Goal: Task Accomplishment & Management: Use online tool/utility

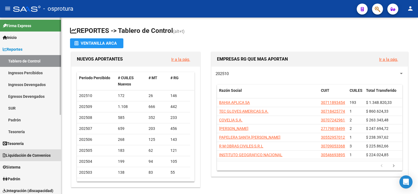
click at [27, 155] on span "Liquidación de Convenios" at bounding box center [27, 155] width 48 height 6
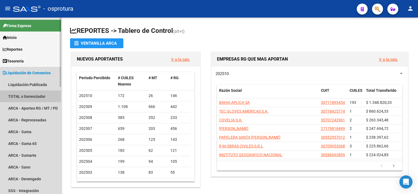
click at [34, 95] on link "TOTAL x Gerenciador" at bounding box center [30, 96] width 61 height 12
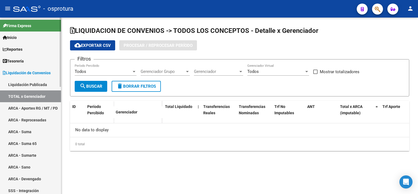
checkbox input "true"
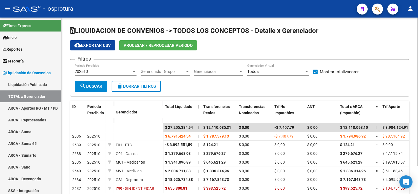
click at [186, 45] on span "Procesar / Reprocesar período" at bounding box center [158, 45] width 69 height 5
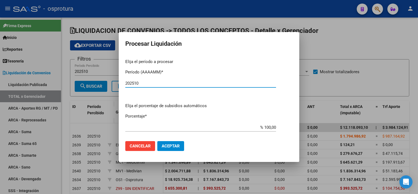
type input "202510"
click at [174, 143] on span "Aceptar" at bounding box center [171, 145] width 18 height 5
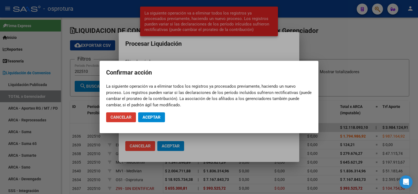
click at [147, 117] on span "Aceptar" at bounding box center [152, 117] width 18 height 5
